Goal: Find specific page/section

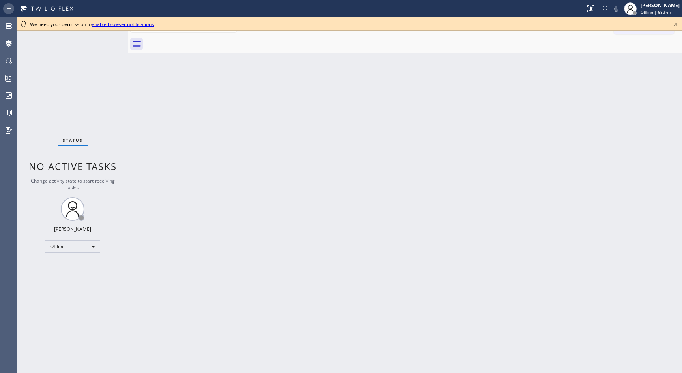
click at [8, 9] on icon at bounding box center [8, 8] width 9 height 9
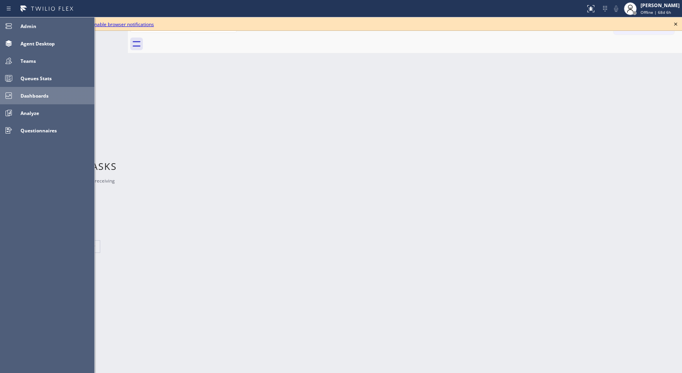
click at [23, 95] on span "Dashboards" at bounding box center [35, 95] width 28 height 7
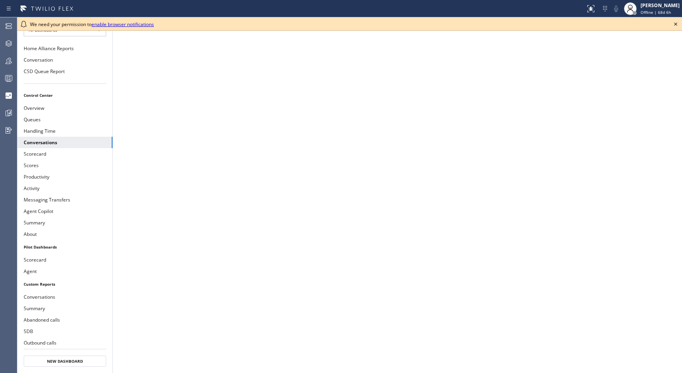
click at [676, 26] on icon at bounding box center [675, 23] width 9 height 9
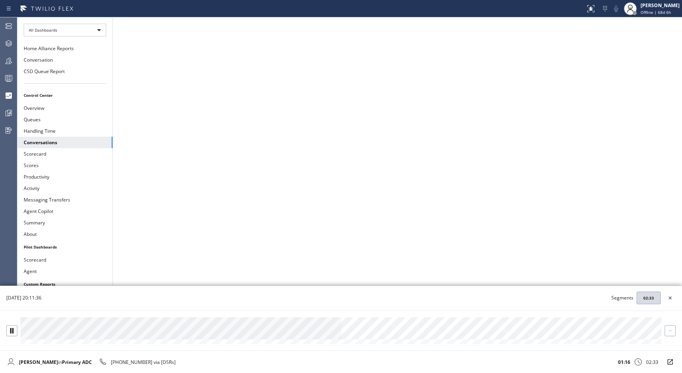
click at [32, 331] on div at bounding box center [341, 328] width 641 height 22
click at [38, 337] on div at bounding box center [341, 328] width 641 height 22
click at [27, 335] on div at bounding box center [341, 328] width 641 height 22
click at [8, 330] on div at bounding box center [12, 330] width 10 height 5
